Goal: Task Accomplishment & Management: Manage account settings

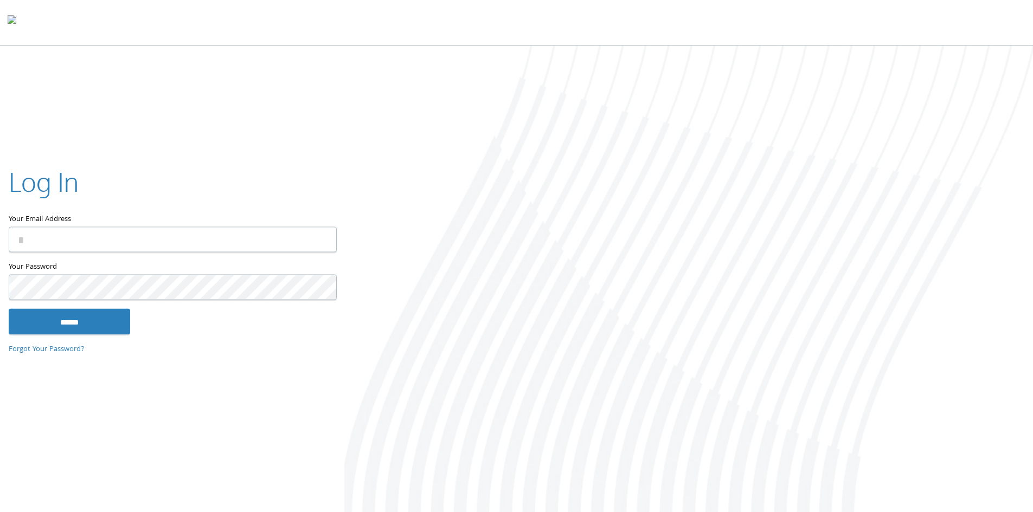
type input "**********"
click at [65, 319] on input "******" at bounding box center [69, 321] width 121 height 26
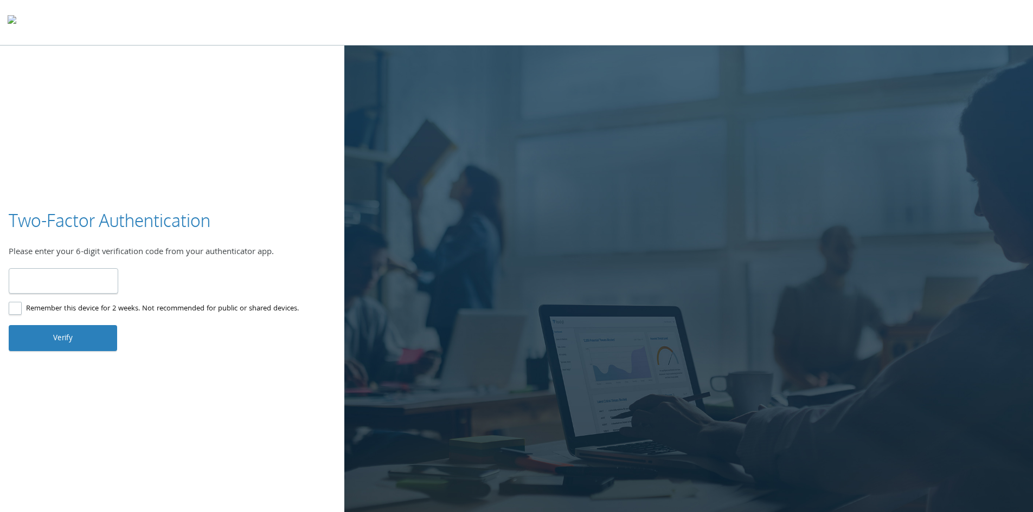
click at [61, 283] on input "number" at bounding box center [64, 280] width 110 height 25
type input "******"
